Goal: Task Accomplishment & Management: Use online tool/utility

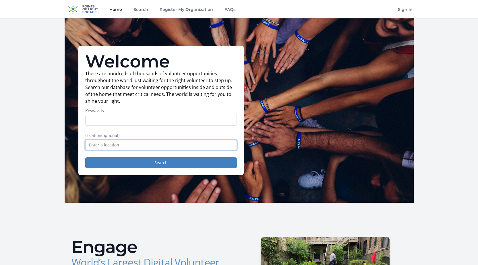
click at [119, 143] on input "text" at bounding box center [161, 145] width 152 height 11
click at [96, 145] on input "text" at bounding box center [161, 145] width 152 height 11
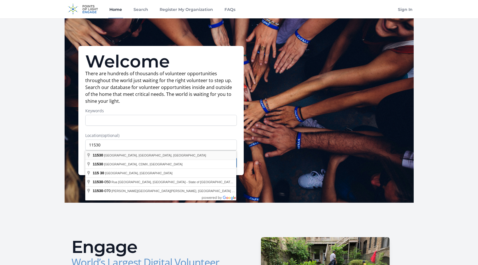
type input "[GEOGRAPHIC_DATA], [GEOGRAPHIC_DATA]"
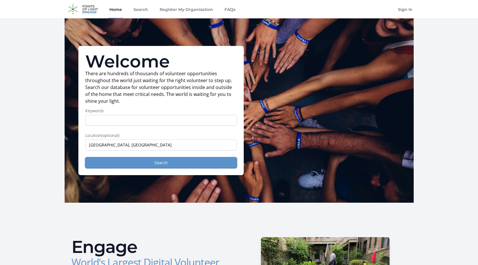
click at [163, 161] on button "Search" at bounding box center [161, 162] width 152 height 11
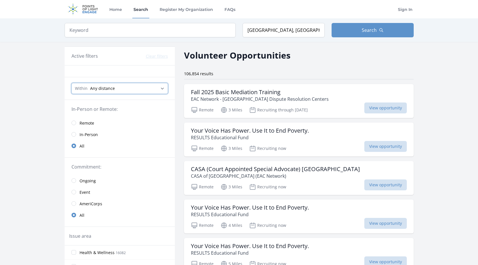
click at [162, 88] on select "Any distance , 5 Miles , 20 Miles , 50 Miles , 100 Miles" at bounding box center [119, 88] width 96 height 11
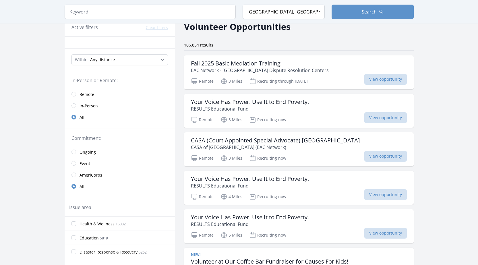
click at [92, 164] on link "Event" at bounding box center [120, 163] width 110 height 11
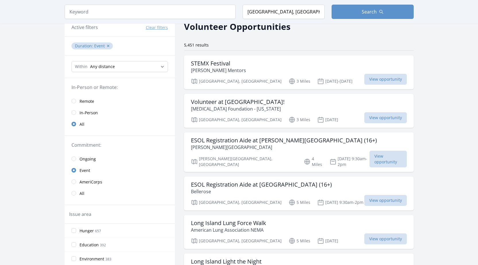
click at [80, 193] on span "All" at bounding box center [82, 194] width 5 height 6
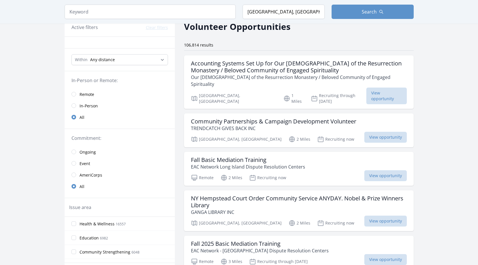
click at [87, 152] on span "Ongoing" at bounding box center [88, 152] width 16 height 6
